Goal: Communication & Community: Answer question/provide support

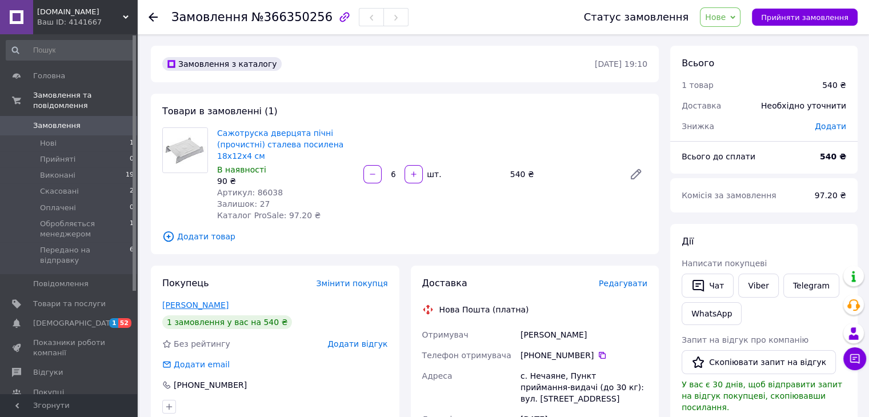
click at [195, 307] on link "[PERSON_NAME]" at bounding box center [195, 304] width 66 height 9
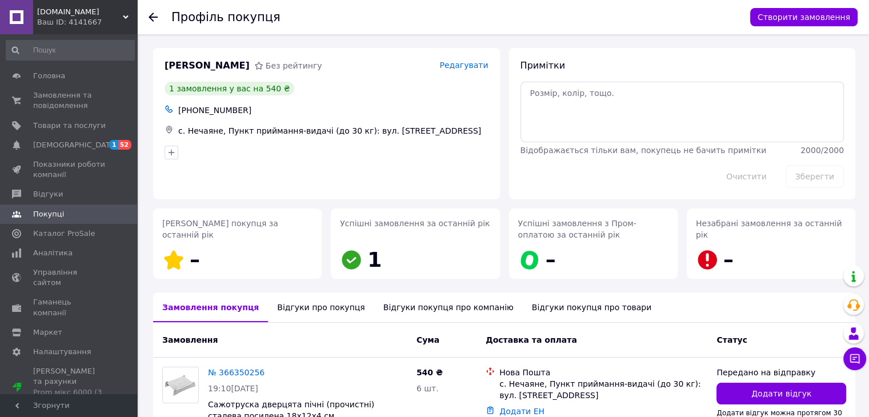
click at [151, 15] on use at bounding box center [153, 17] width 9 height 9
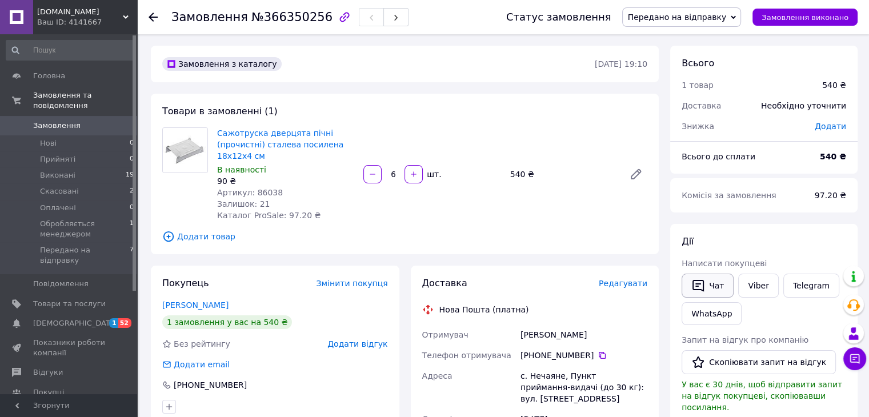
click at [709, 291] on button "Чат" at bounding box center [707, 286] width 52 height 24
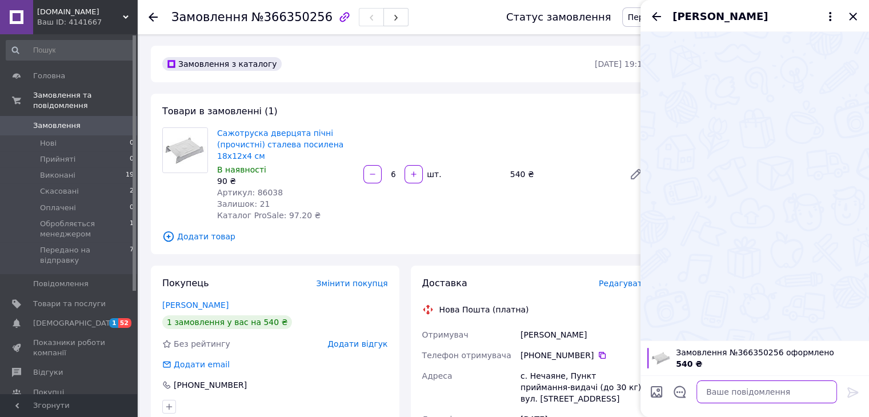
click at [709, 390] on textarea at bounding box center [766, 391] width 141 height 23
paste textarea "Дякуємо за Замовлення. Оформлено та передано на склад для відправки. Очікуйте б…"
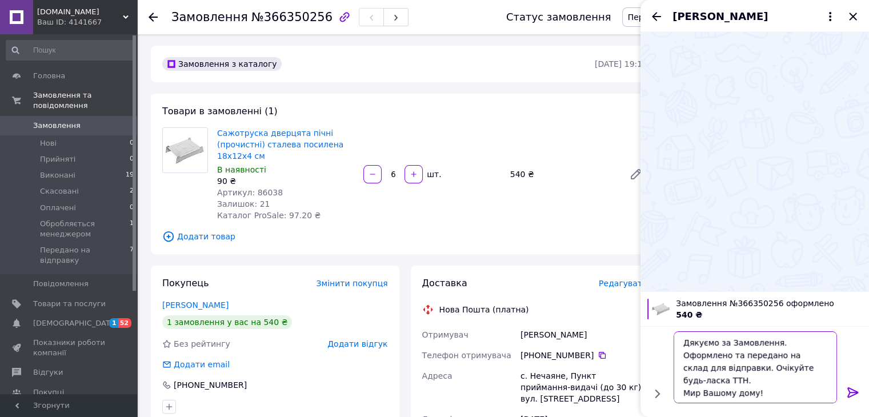
type textarea "Дякуємо за Замовлення. Оформлено та передано на склад для відправки. Очікуйте б…"
click at [847, 394] on icon at bounding box center [853, 393] width 14 height 14
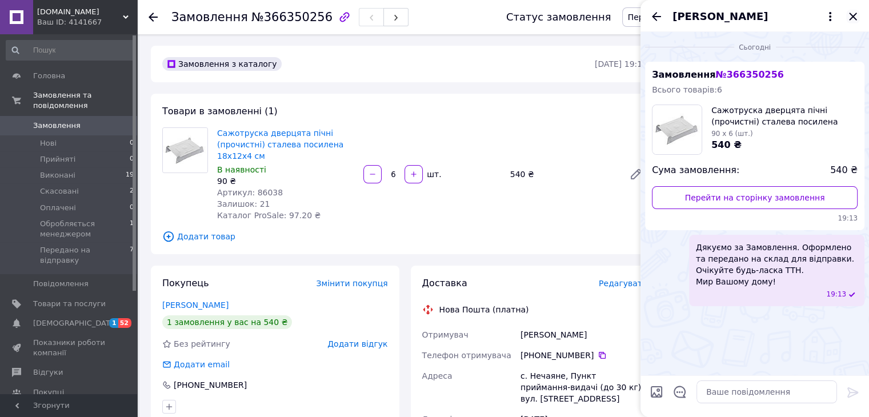
click at [858, 19] on icon "Закрити" at bounding box center [853, 17] width 14 height 14
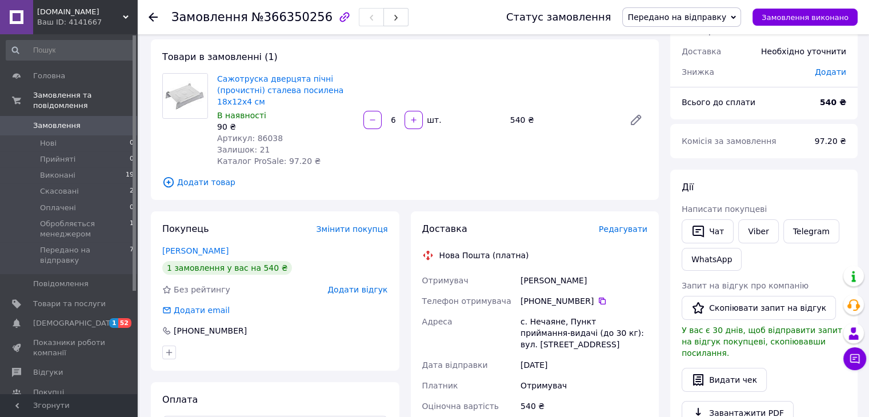
scroll to position [76, 0]
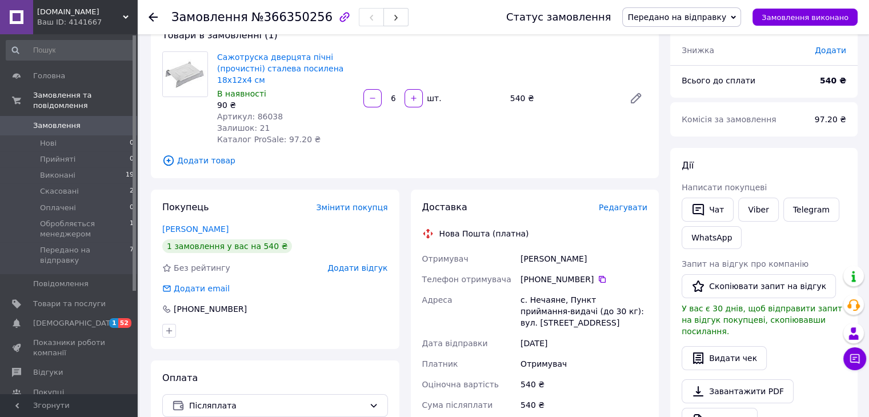
click at [537, 254] on div "[PERSON_NAME]" at bounding box center [583, 258] width 131 height 21
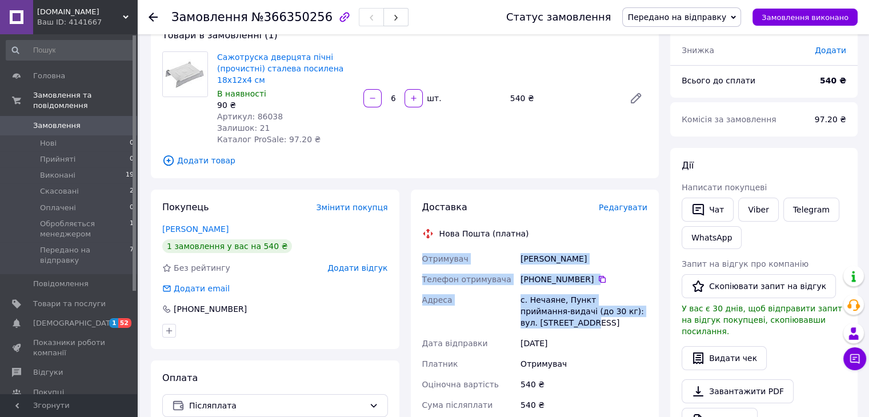
drag, startPoint x: 423, startPoint y: 256, endPoint x: 576, endPoint y: 324, distance: 167.5
click at [576, 324] on div "Отримувач [PERSON_NAME] отримувача [PHONE_NUMBER]   Адреса [PERSON_NAME]. Нечая…" at bounding box center [535, 357] width 230 height 219
copy div "Отримувач [PERSON_NAME] отримувача [PHONE_NUMBER]   Адреса [PERSON_NAME]. Нечая…"
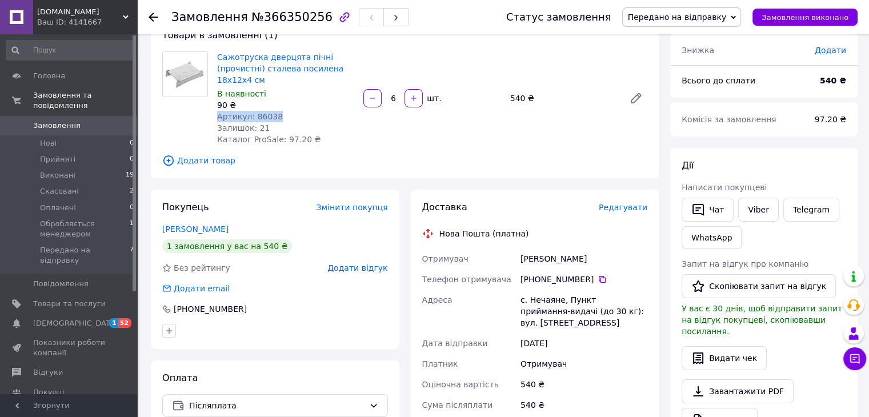
drag, startPoint x: 227, startPoint y: 115, endPoint x: 276, endPoint y: 115, distance: 49.1
click at [276, 115] on div "Сажотруска дверцята пічні (прочистні) сталева посилена 18х12х4 см В наявності 9…" at bounding box center [286, 98] width 146 height 98
copy span "Артикул: 86038"
click at [468, 145] on div "Сажотруска дверцята пічні (прочистні) сталева посилена 18х12х4 см В наявності 9…" at bounding box center [432, 98] width 439 height 98
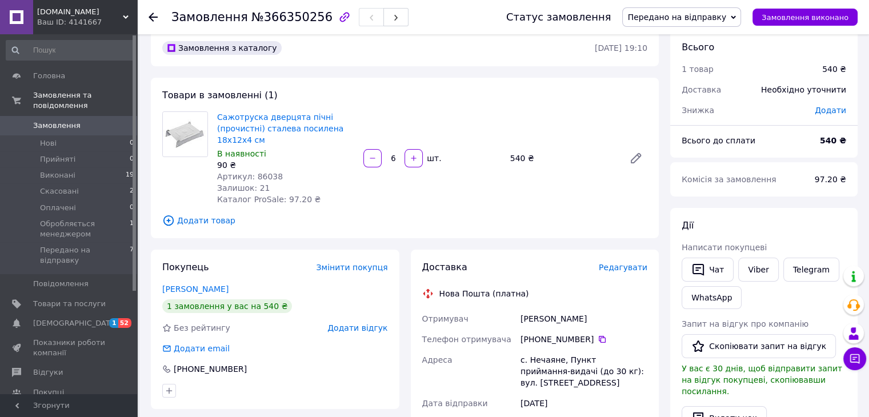
scroll to position [0, 0]
